Goal: Information Seeking & Learning: Stay updated

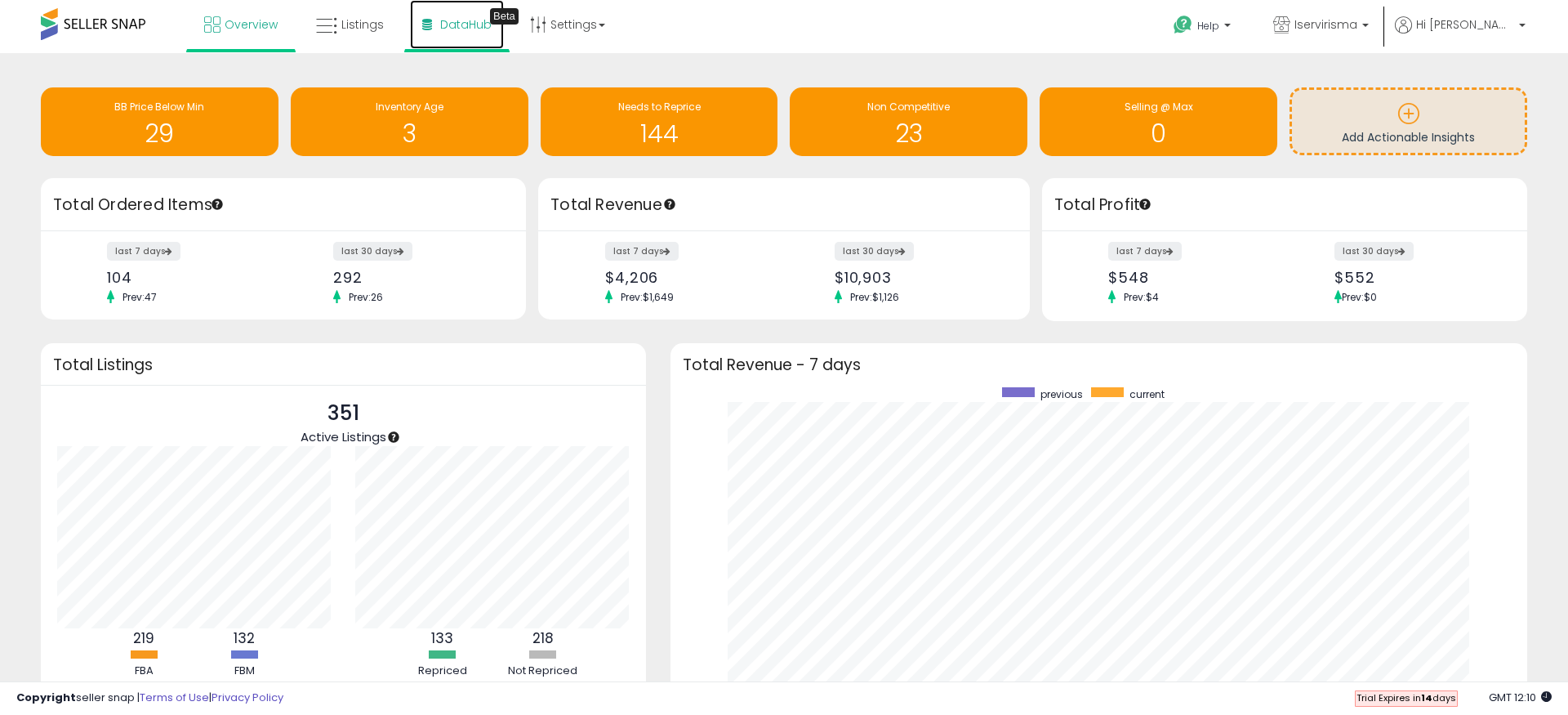
click at [438, 12] on link "DataHub Beta" at bounding box center [457, 25] width 94 height 49
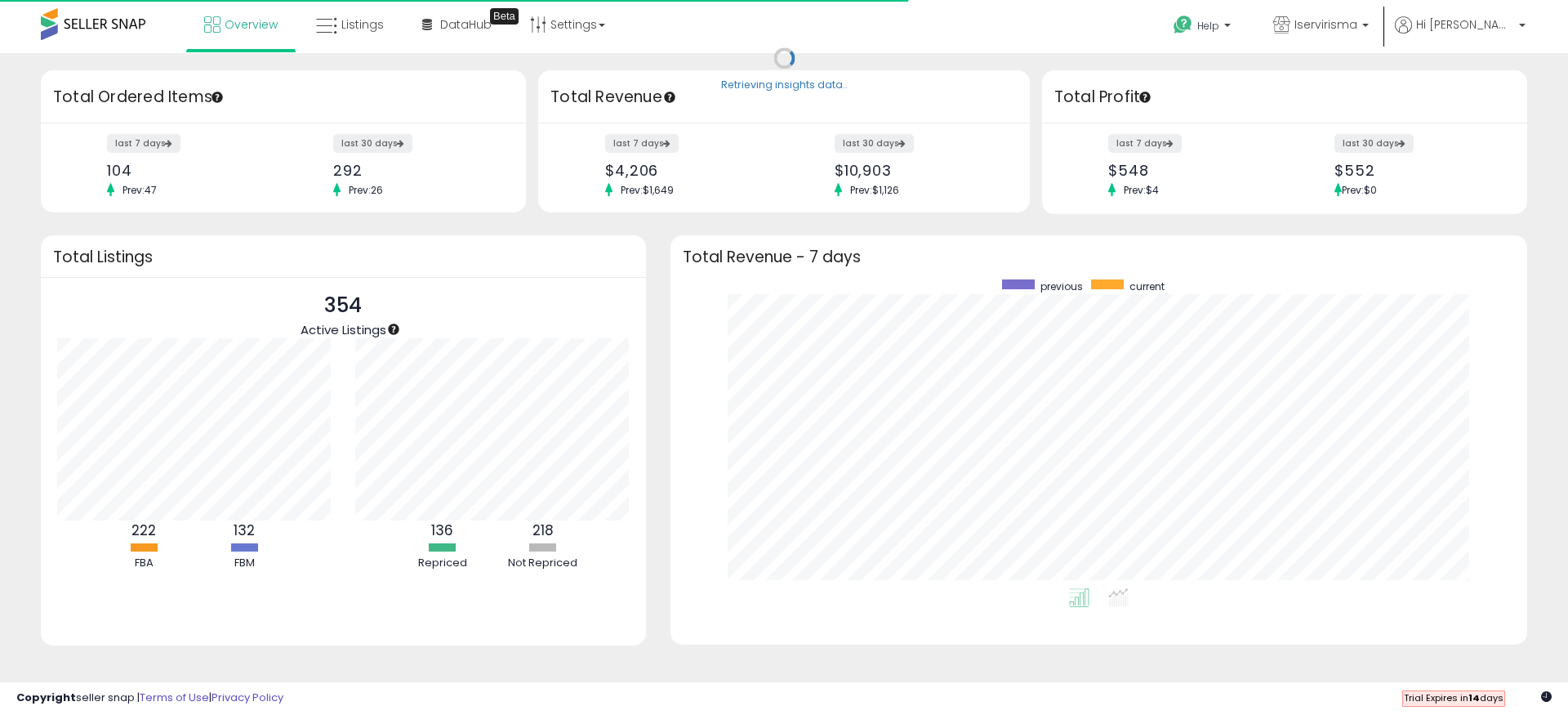
scroll to position [309, 824]
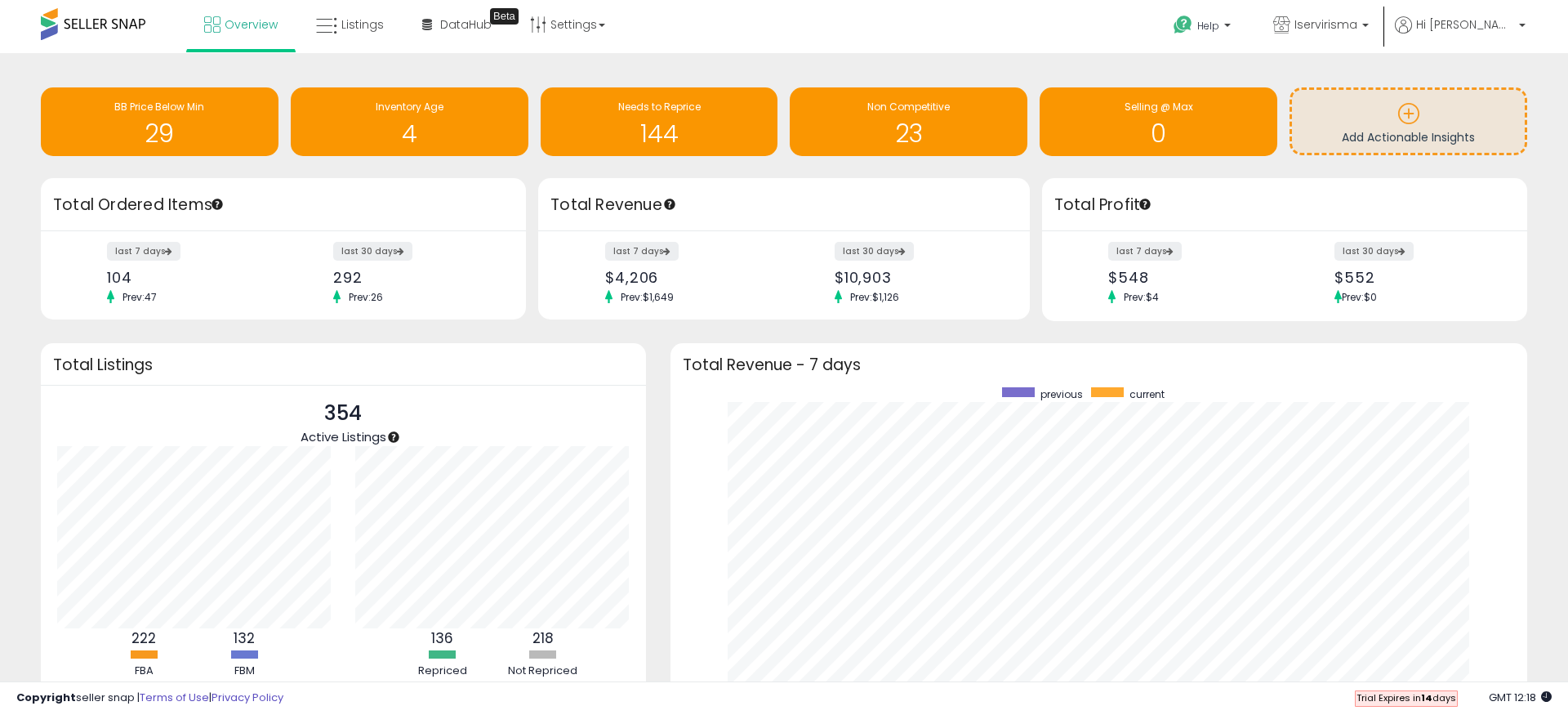
click at [466, 306] on div "last 7 days 104 Prev: 47 last 30 days 292 Prev: 26" at bounding box center [284, 275] width 485 height 89
click at [436, 24] on link "DataHub Beta" at bounding box center [457, 25] width 94 height 49
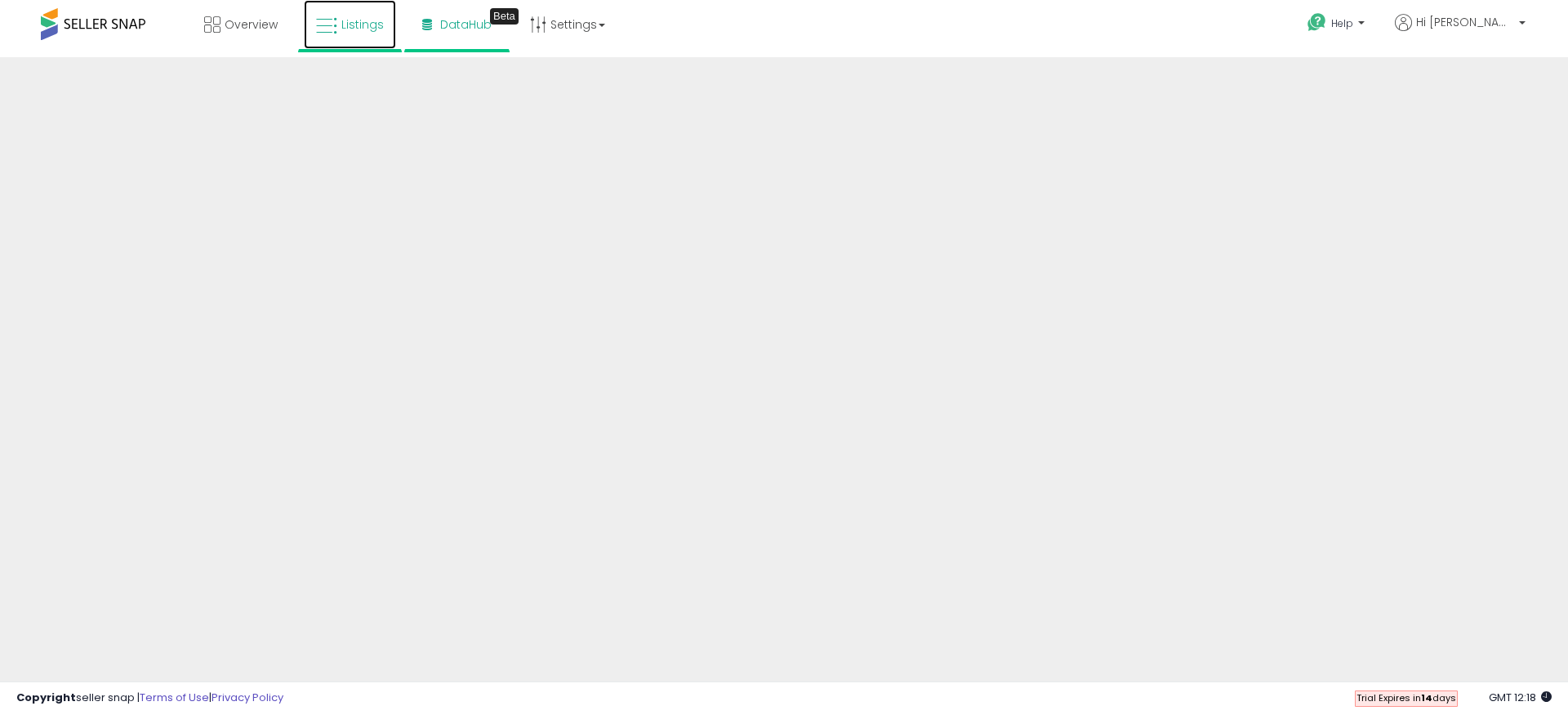
click at [348, 29] on span "Listings" at bounding box center [363, 25] width 42 height 16
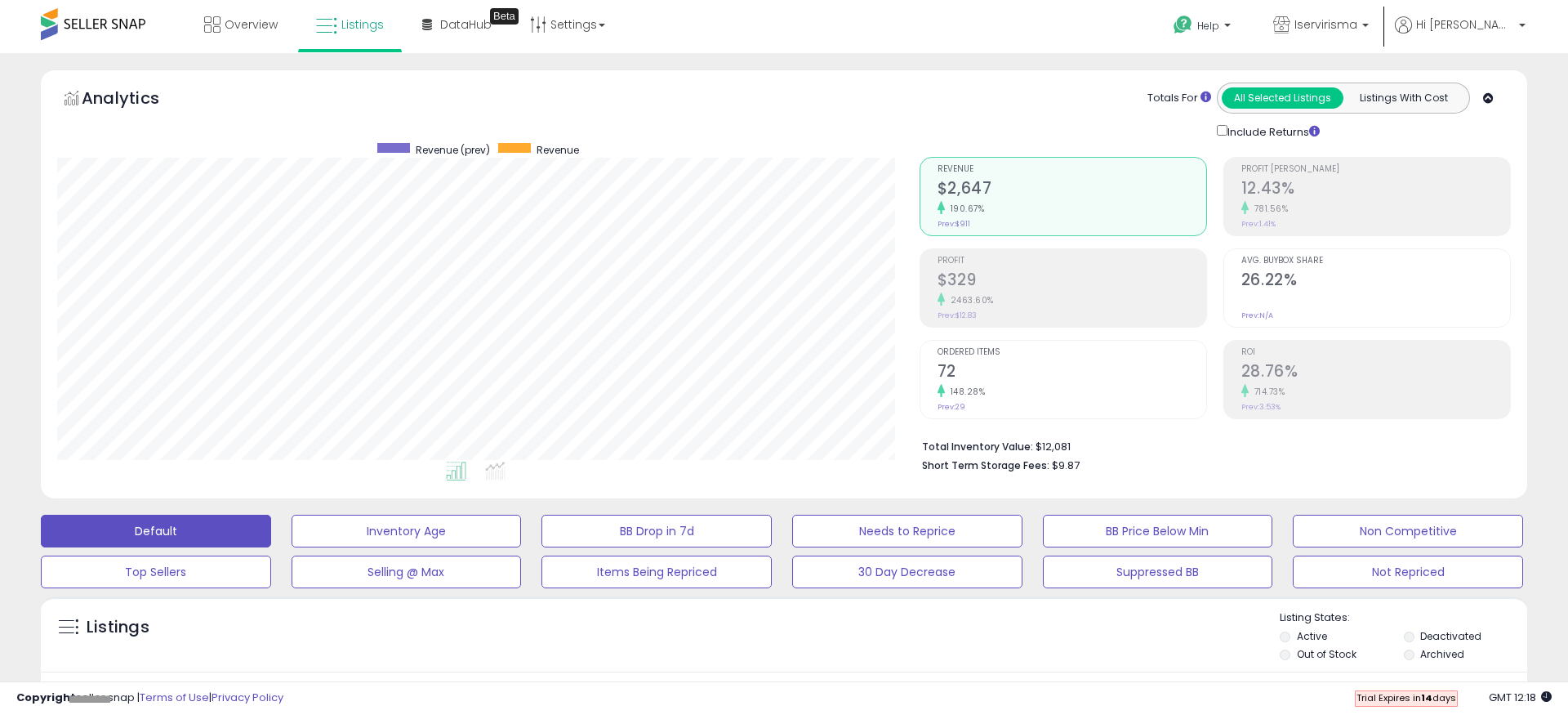
scroll to position [25, 0]
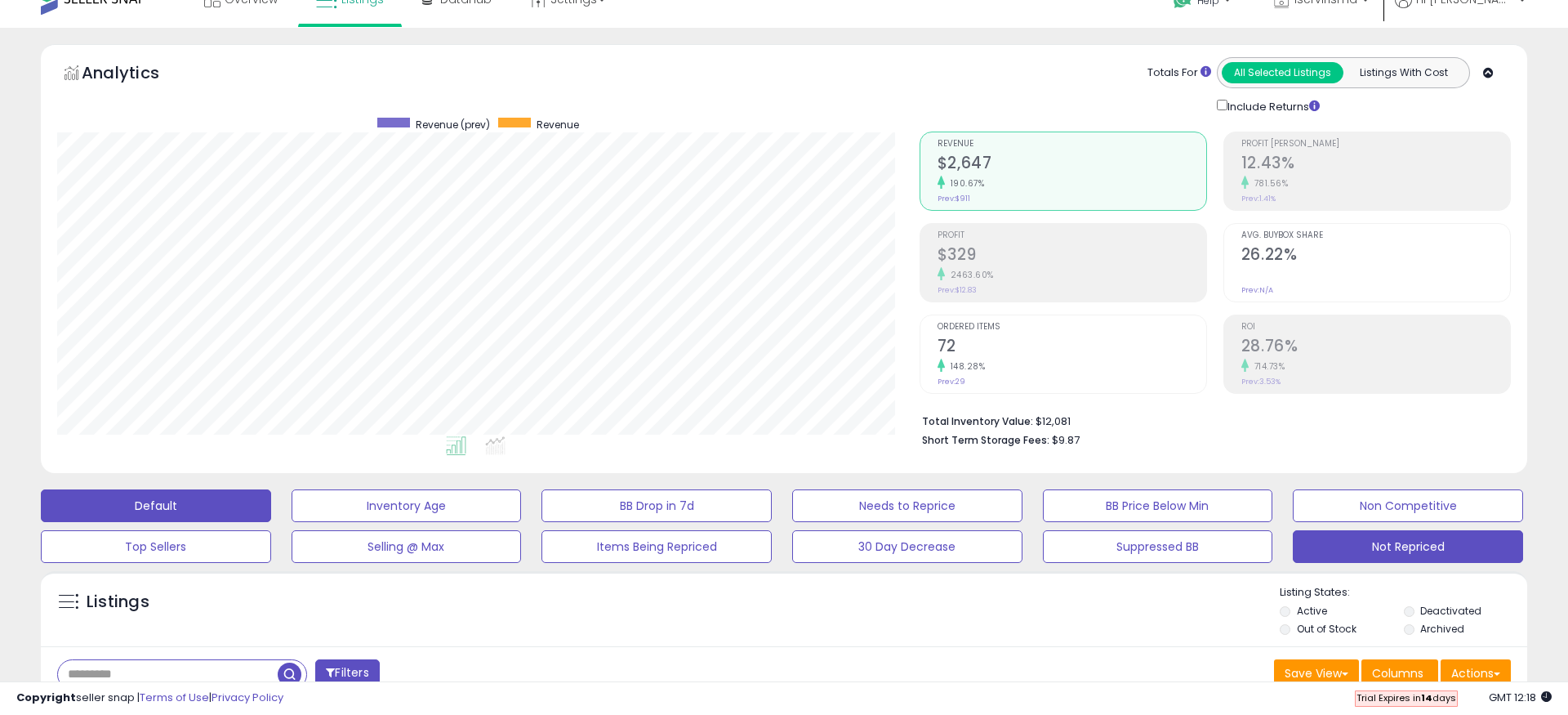
click at [1427, 544] on button "Not Repriced" at bounding box center [1408, 547] width 230 height 33
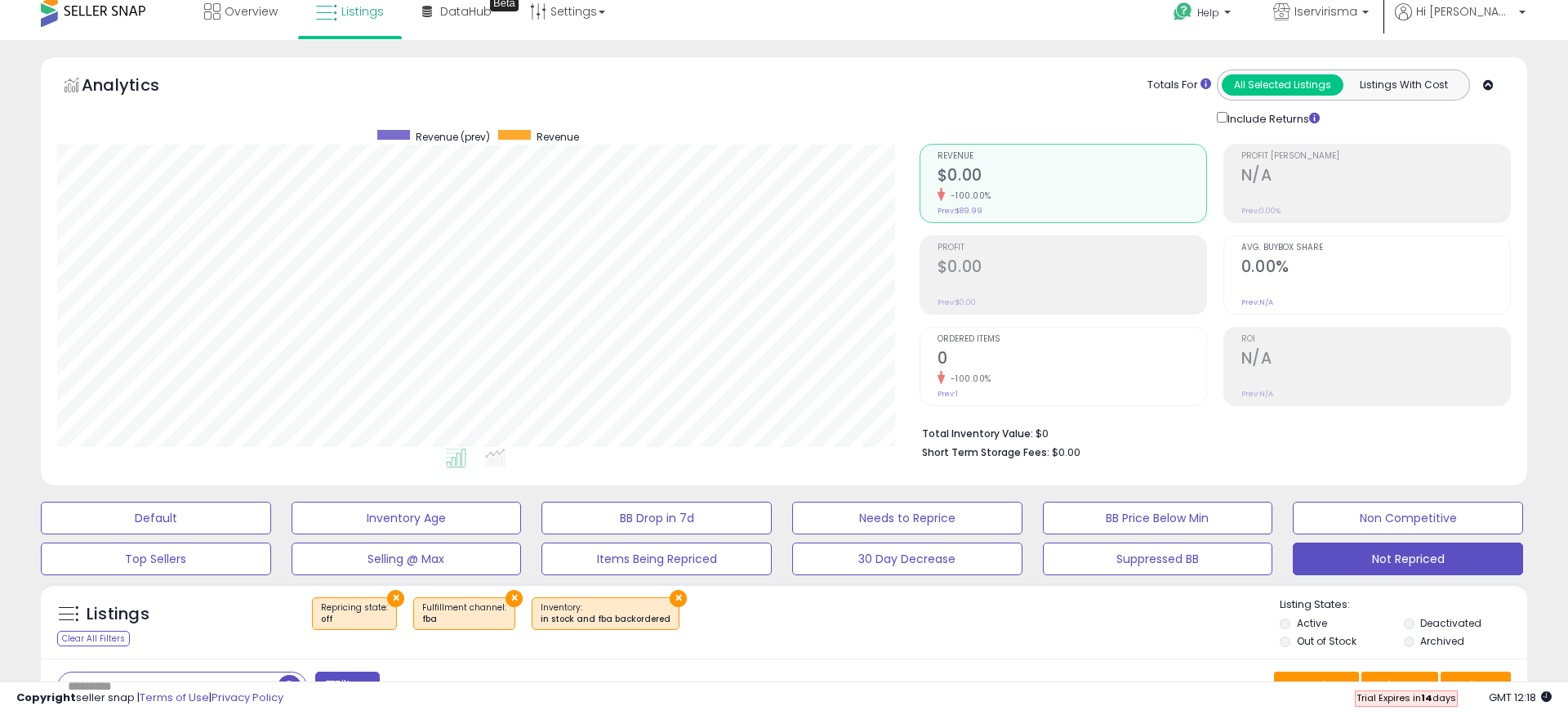
scroll to position [0, 0]
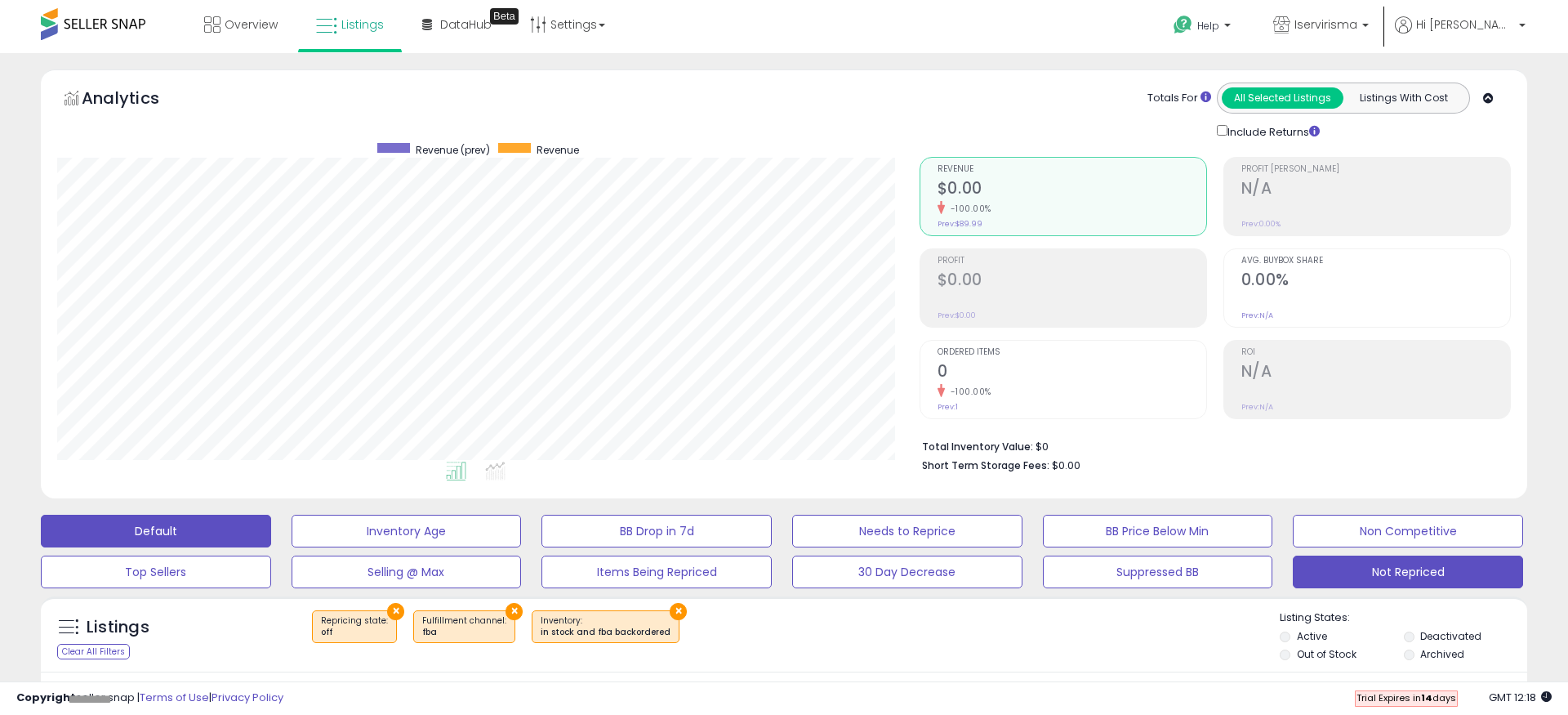
click at [141, 520] on button "Default" at bounding box center [156, 531] width 230 height 33
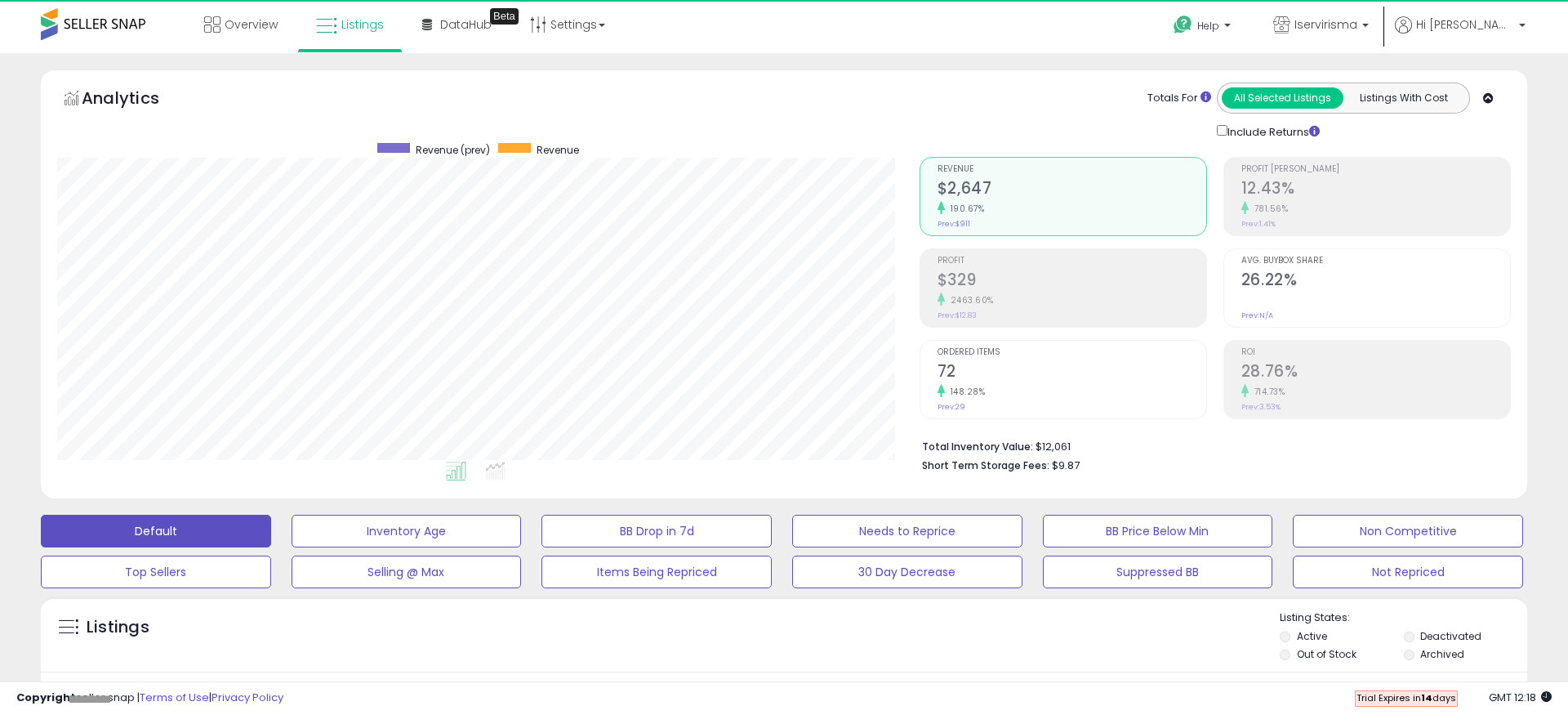
scroll to position [335, 862]
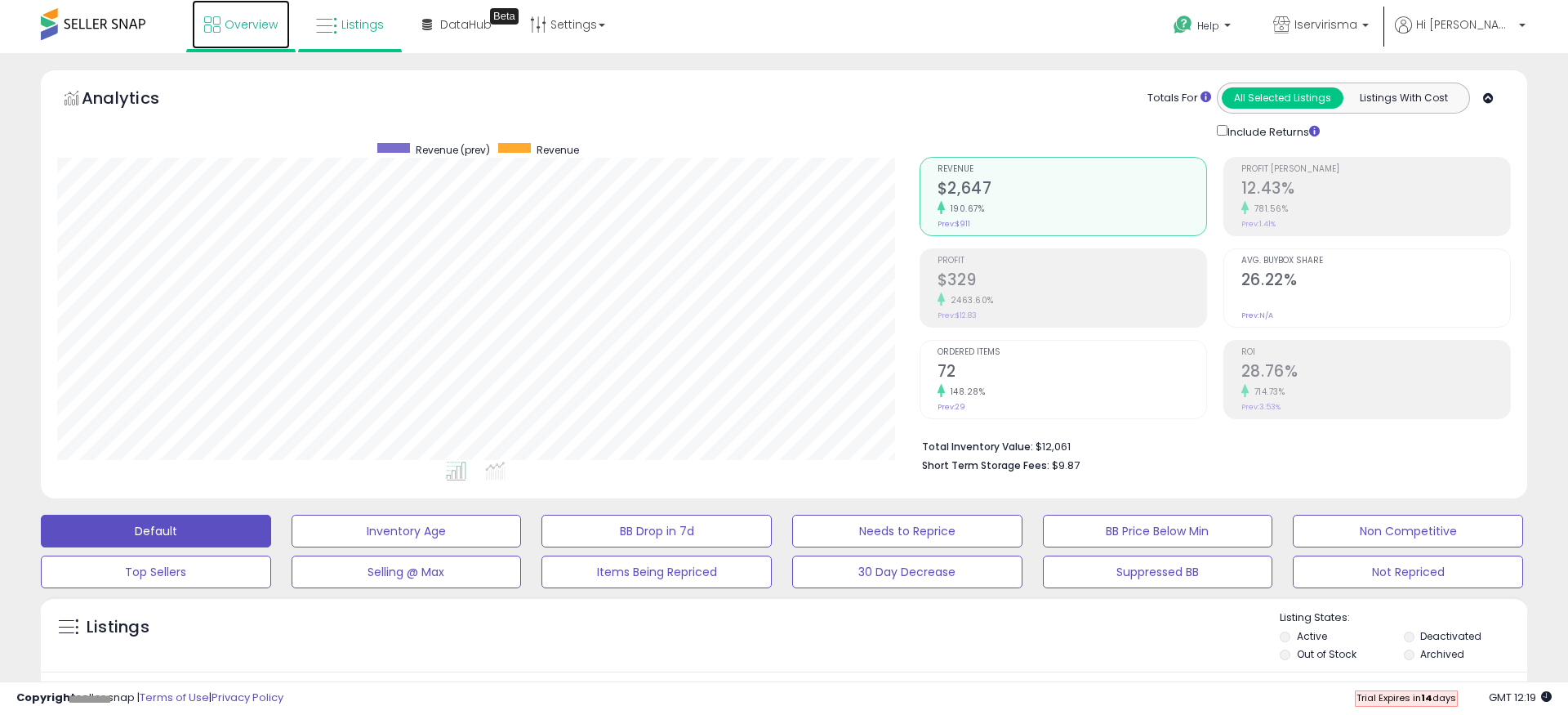
click at [220, 27] on icon at bounding box center [212, 25] width 16 height 16
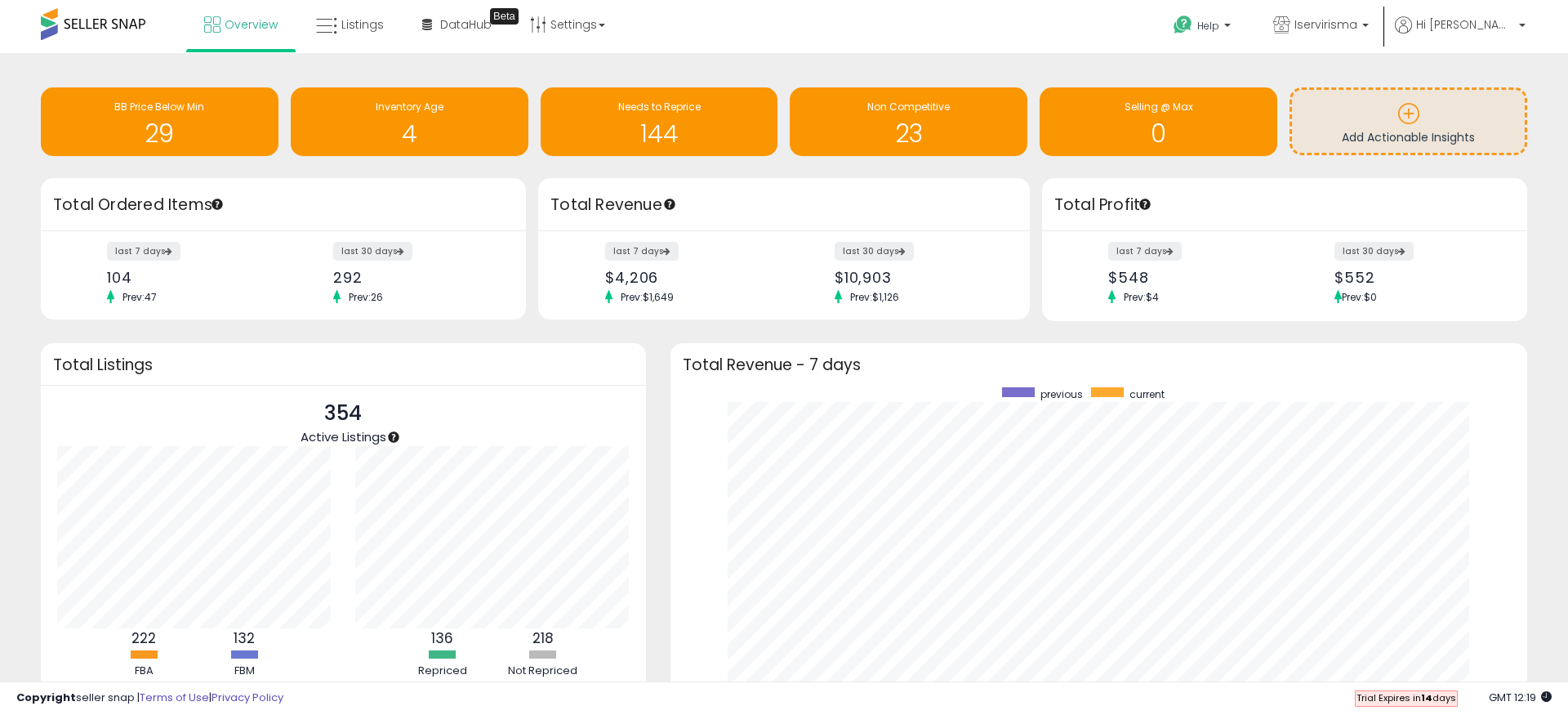
scroll to position [7, 0]
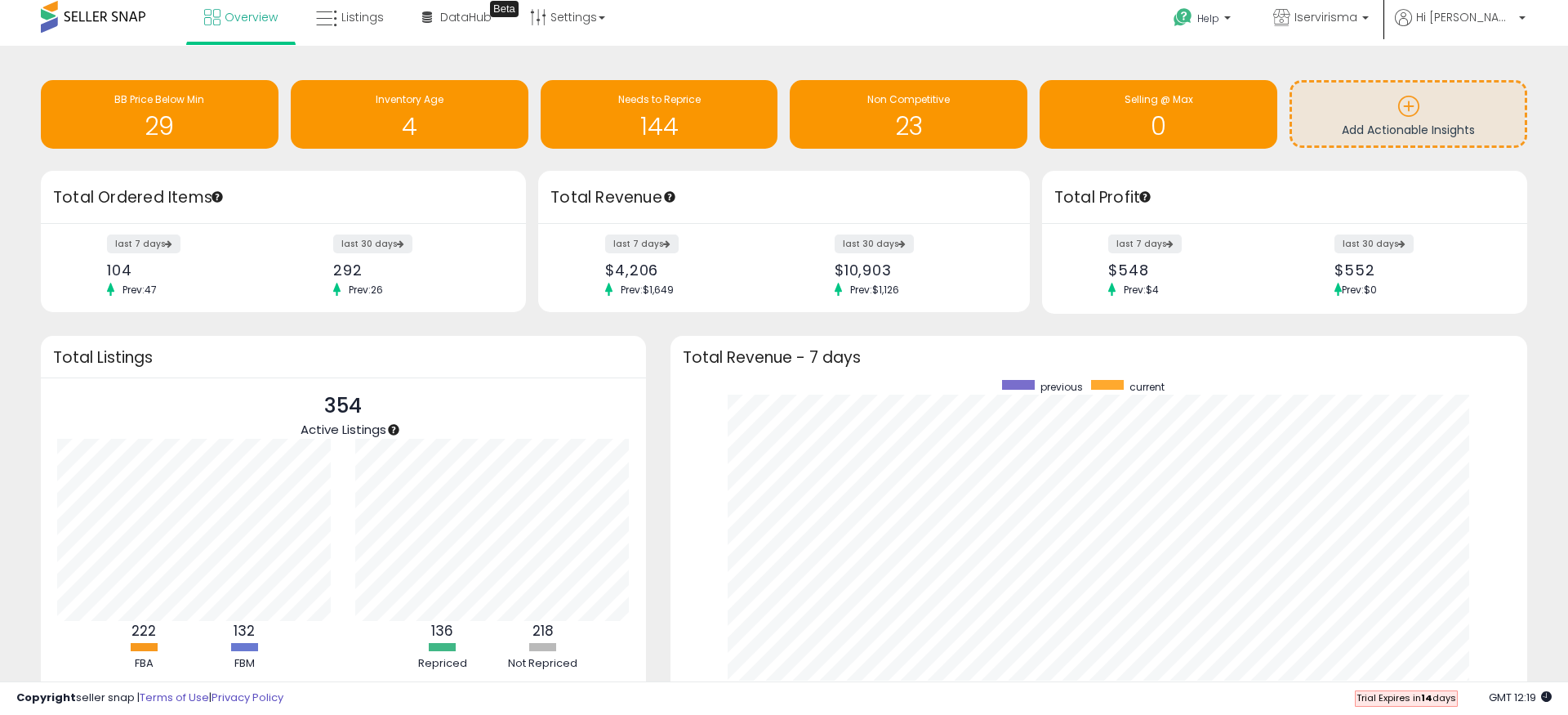
click at [658, 328] on div "Retrieving insights data.. BB Price Below Min 29 Inventory Age 4 Needs to Repri…" at bounding box center [784, 425] width 1552 height 726
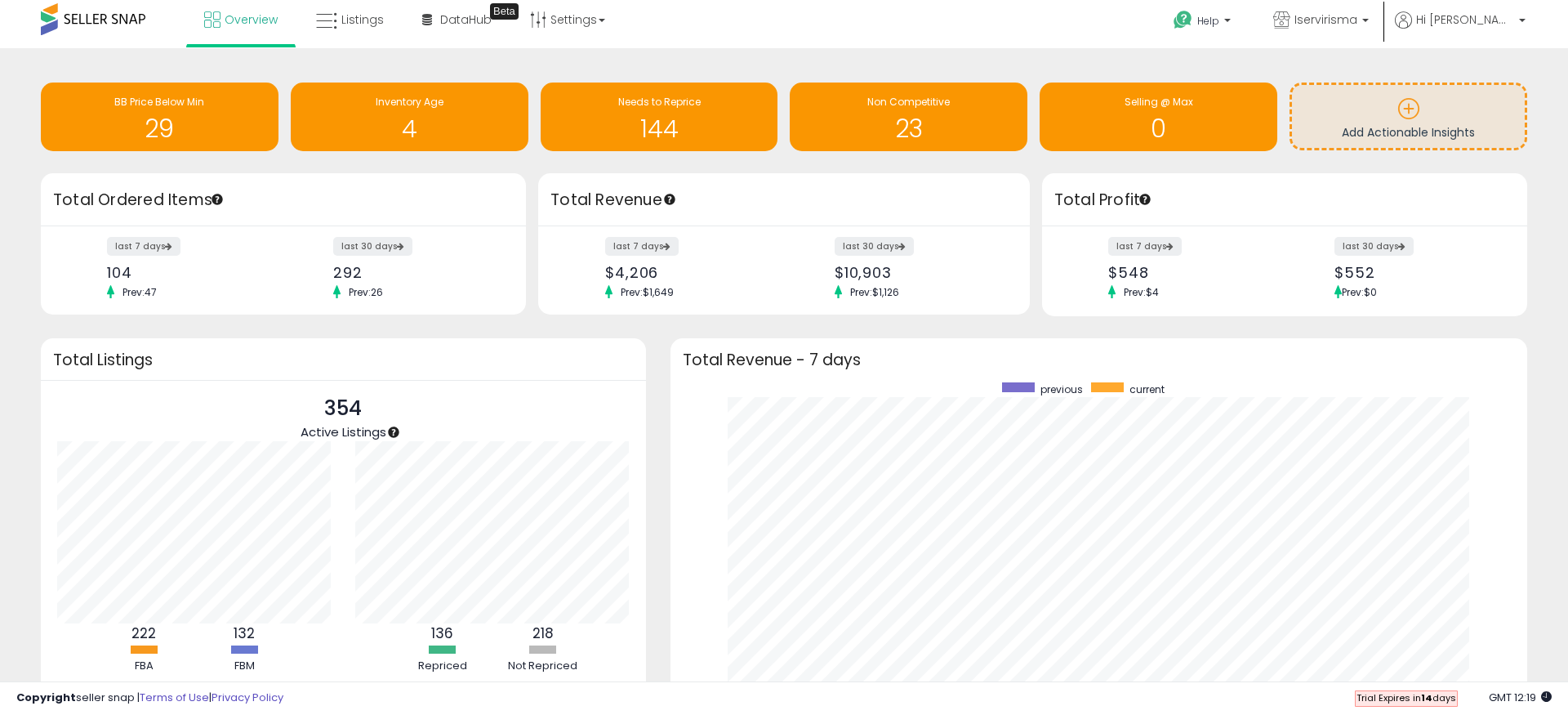
scroll to position [0, 0]
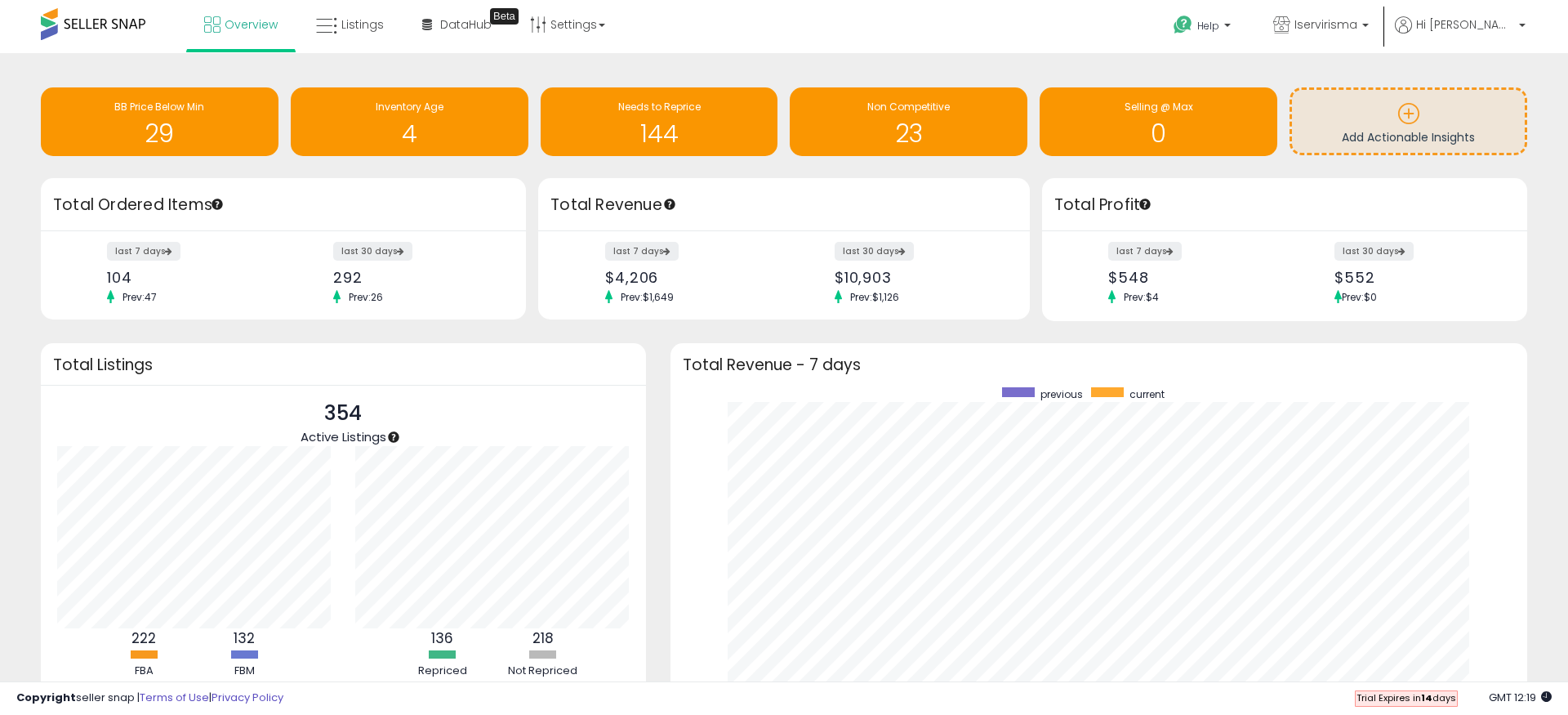
click at [1385, 338] on div "Retrieving insights data.. BB Price Below Min 29 Inventory Age 4 Needs to Repri…" at bounding box center [784, 432] width 1552 height 726
click at [659, 361] on div "Retrieving overview data.. Total Revenue - 7 days previous current" at bounding box center [1099, 558] width 881 height 430
click at [542, 330] on div "Retrieving insights data.. BB Price Below Min 29 Inventory Age 4 Needs to Repri…" at bounding box center [784, 432] width 1552 height 726
click at [525, 324] on div "Retrieving insights data.. BB Price Below Min 29 Inventory Age 4 Needs to Repri…" at bounding box center [784, 432] width 1552 height 726
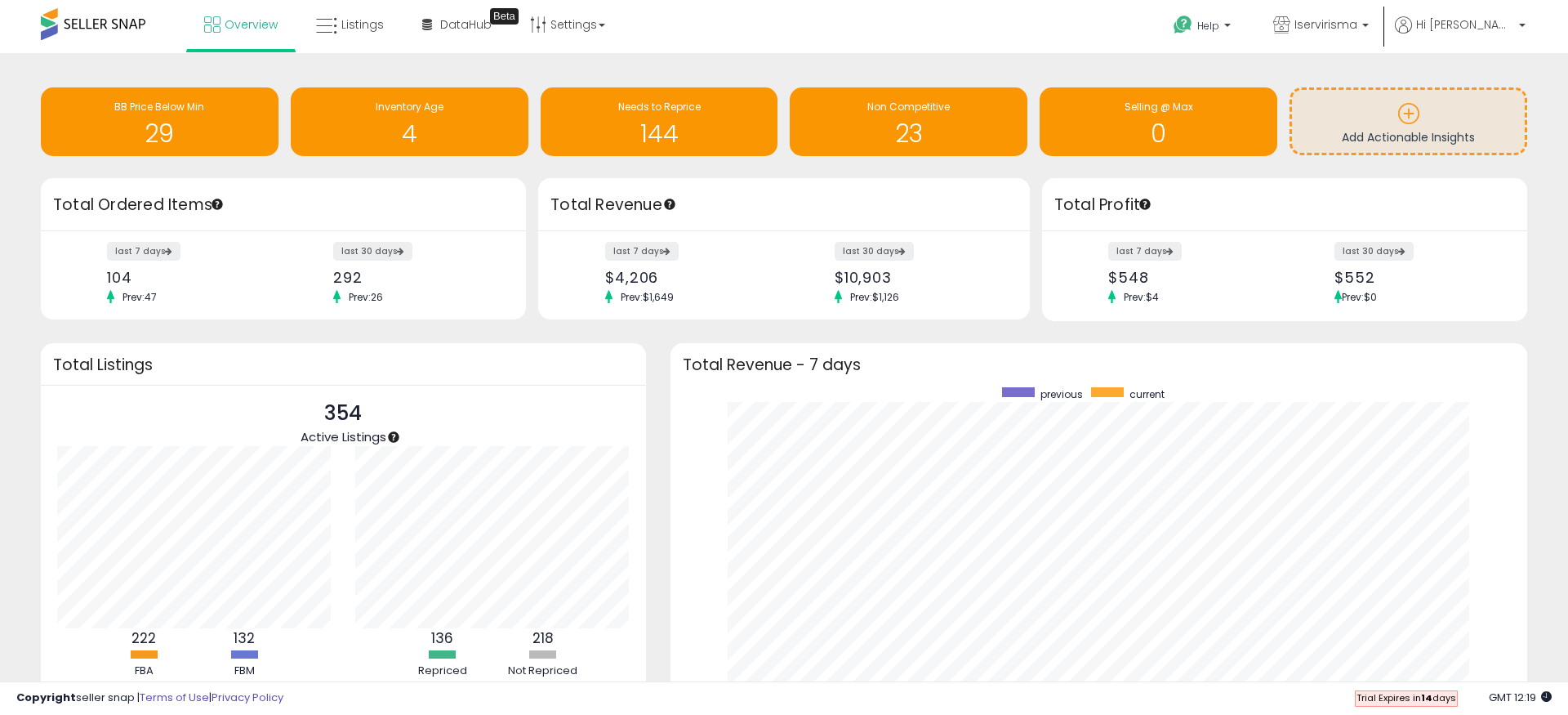
click at [662, 366] on div "Retrieving overview data.. Total Revenue - 7 days previous current" at bounding box center [1099, 558] width 881 height 430
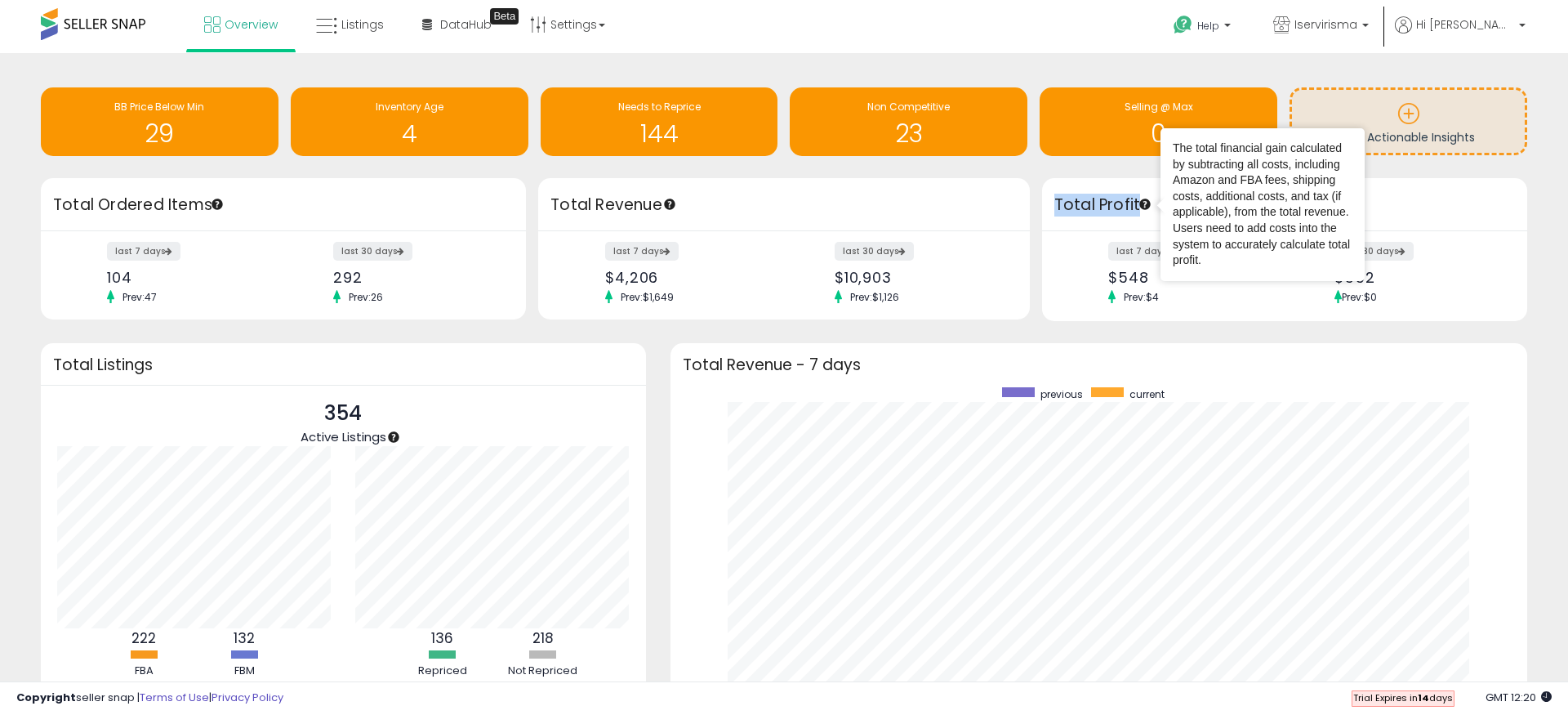
drag, startPoint x: 1053, startPoint y: 205, endPoint x: 1137, endPoint y: 208, distance: 84.1
click at [1137, 208] on div "Total Profit" at bounding box center [1284, 204] width 485 height 53
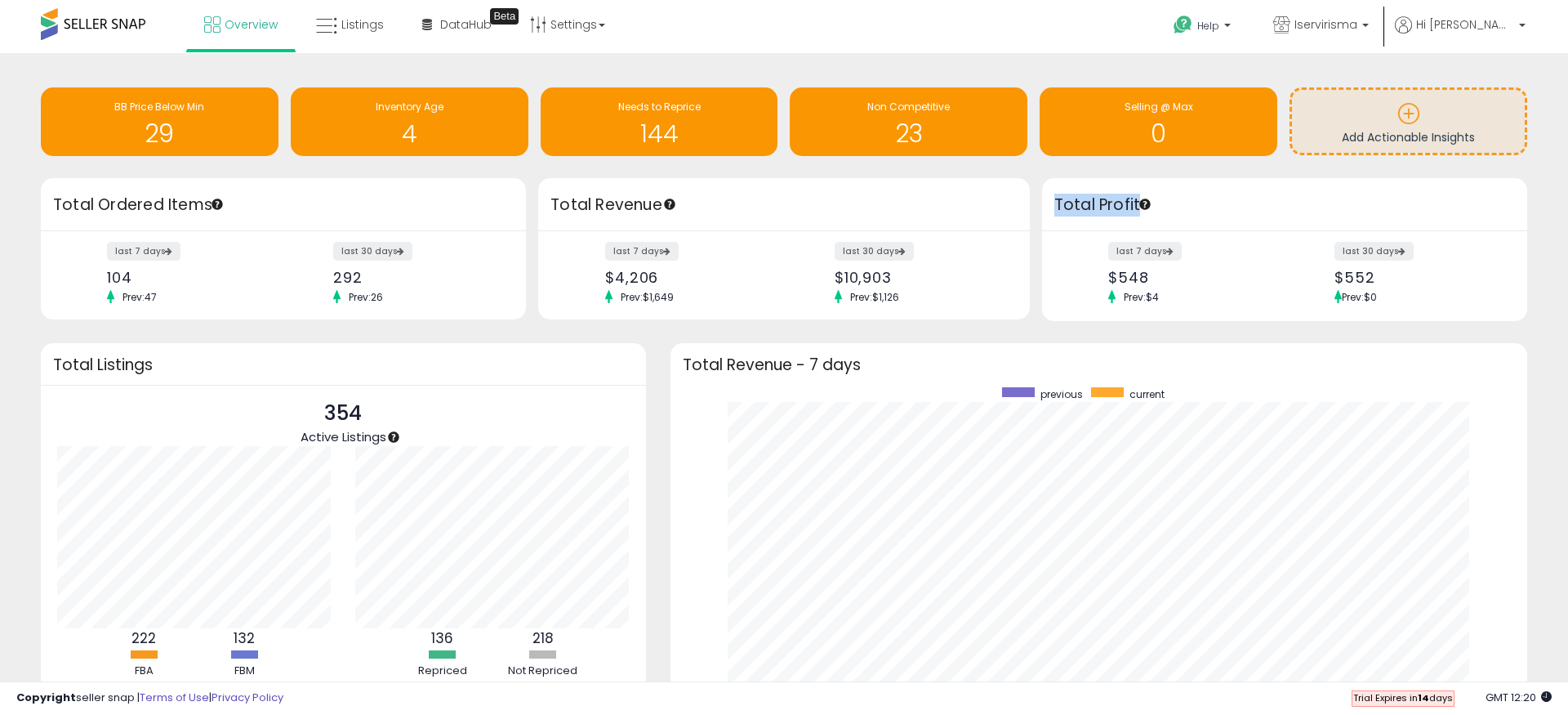
click at [1052, 181] on div "Total Profit" at bounding box center [1284, 204] width 485 height 53
drag, startPoint x: 681, startPoint y: 364, endPoint x: 858, endPoint y: 376, distance: 177.4
click at [858, 376] on div "Total Revenue - 7 days" at bounding box center [1099, 364] width 856 height 42
click at [543, 328] on div "Retrieving insights data.. BB Price Below Min 29 Inventory Age 4 Needs to Repri…" at bounding box center [784, 432] width 1552 height 726
